Goal: Communication & Community: Answer question/provide support

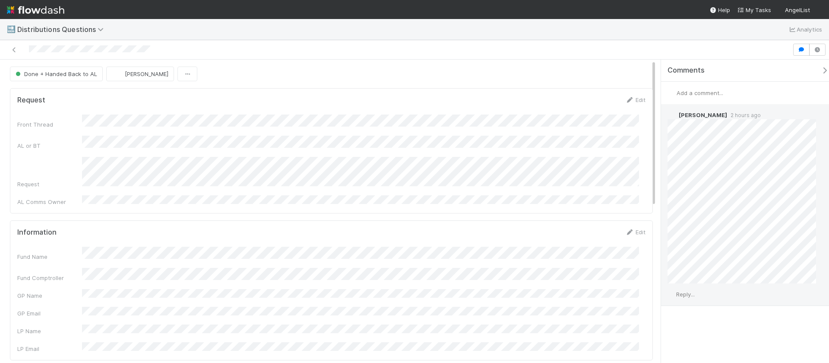
click at [694, 294] on span "Reply..." at bounding box center [685, 293] width 19 height 7
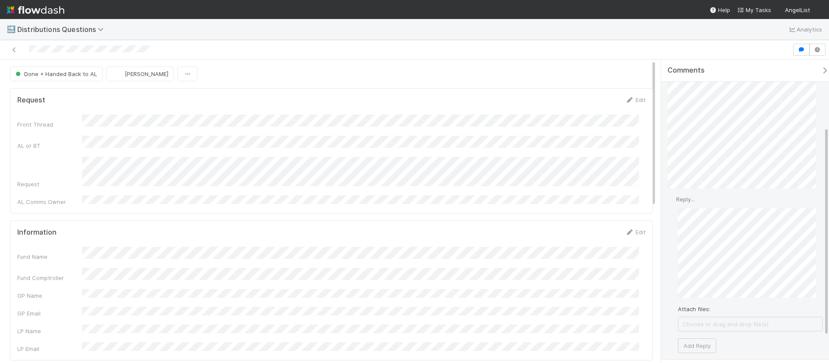
scroll to position [98, 0]
click at [694, 344] on button "Add Reply" at bounding box center [697, 342] width 38 height 15
